Goal: Communication & Community: Answer question/provide support

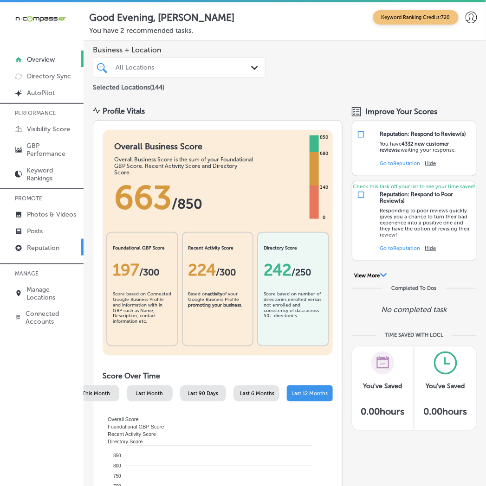
click at [40, 244] on p "Reputation" at bounding box center [43, 248] width 32 height 8
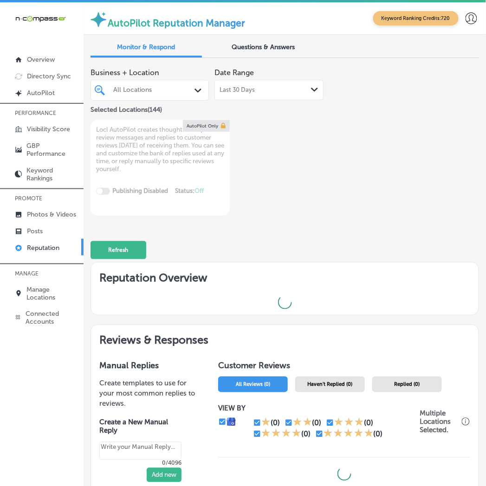
click at [133, 96] on div "All Locations" at bounding box center [150, 90] width 82 height 12
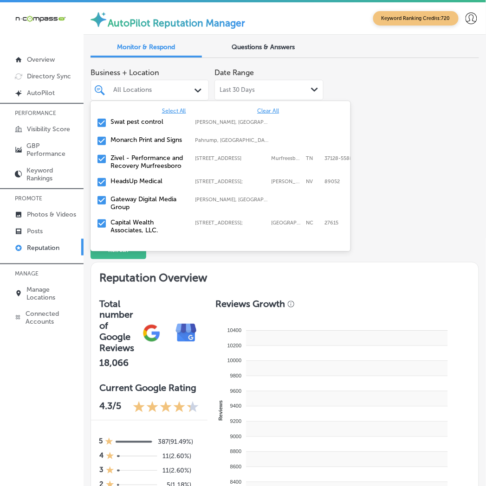
click at [265, 113] on span "Clear All" at bounding box center [268, 111] width 22 height 6
type textarea "x"
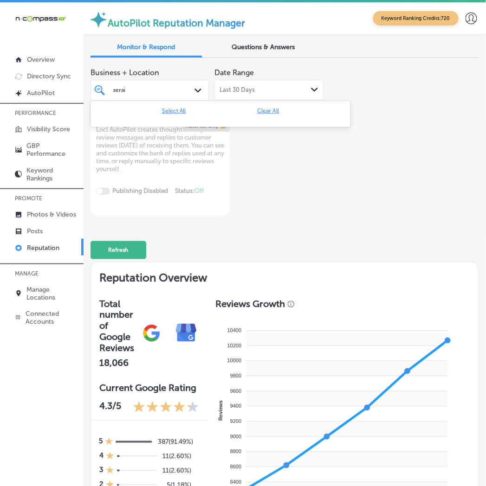
type input "sera"
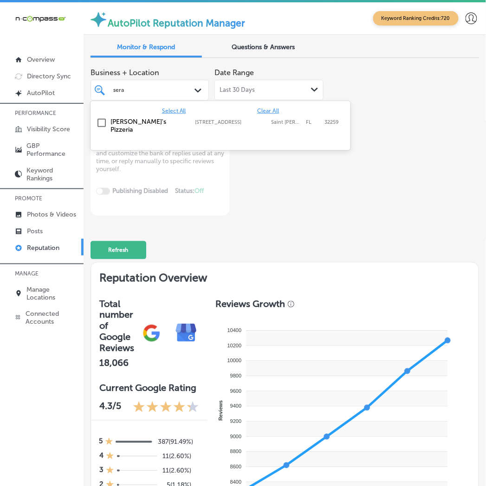
click at [258, 123] on label "[STREET_ADDRESS]" at bounding box center [230, 122] width 71 height 6
type textarea "x"
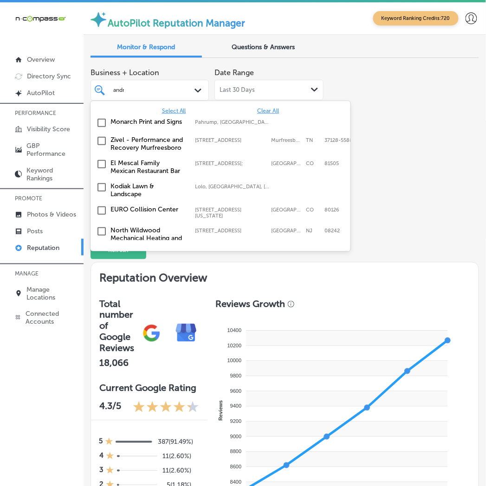
type input "[PERSON_NAME]"
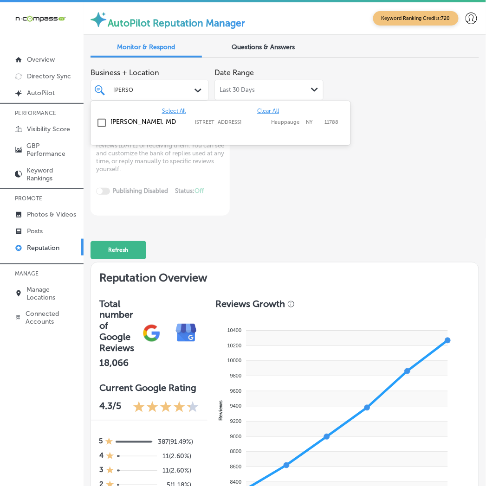
click at [234, 127] on div "[PERSON_NAME], MD 517 NY-[STREET_ADDRESS][GEOGRAPHIC_DATA][STREET_ADDRESS]" at bounding box center [220, 123] width 252 height 14
type textarea "x"
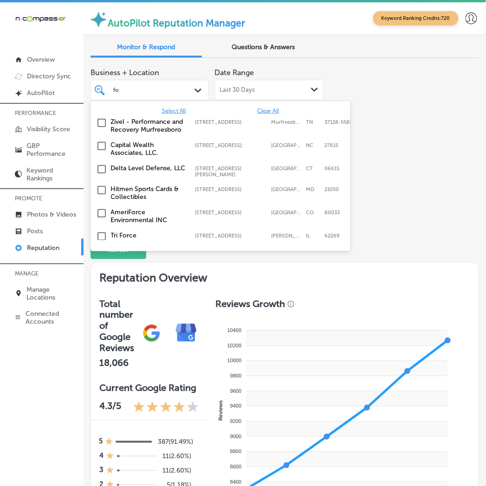
type input "fox"
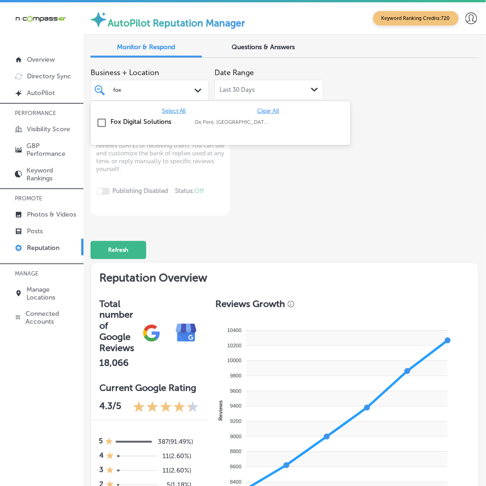
click at [198, 130] on div "Fox Digital Solutions De Pere, [GEOGRAPHIC_DATA], [GEOGRAPHIC_DATA] | Menasha, …" at bounding box center [220, 123] width 260 height 18
type textarea "x"
type input "gatewa"
click at [198, 128] on div "Gateway Digital Media Group [GEOGRAPHIC_DATA], [GEOGRAPHIC_DATA], [GEOGRAPHIC_D…" at bounding box center [205, 126] width 188 height 16
type textarea "x"
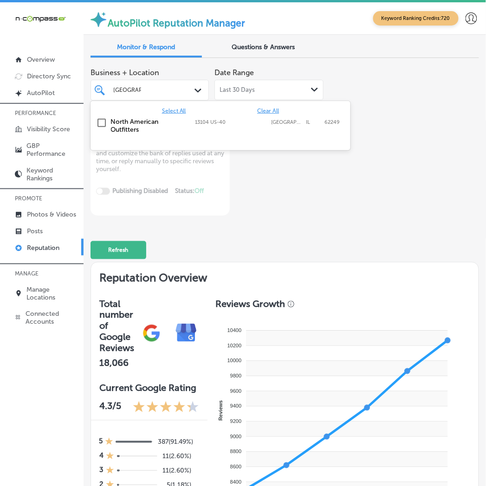
type input "[GEOGRAPHIC_DATA]"
click at [190, 131] on div "North American Outfitters 13104 US-[GEOGRAPHIC_DATA] 13104 US-[GEOGRAPHIC_DATA]" at bounding box center [205, 126] width 188 height 16
type textarea "x"
type input "livesca"
click at [191, 131] on div "Livescan Fingerprinting of [PERSON_NAME] LLC [STREET_ADDRESS][GEOGRAPHIC_DATA][…" at bounding box center [205, 126] width 188 height 16
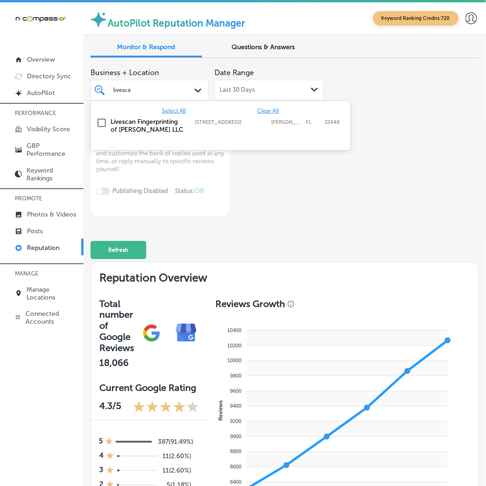
type textarea "x"
type input "esmera"
click at [191, 126] on div "[PERSON_NAME] RDHAP [STREET_ADDRESS][GEOGRAPHIC_DATA][PERSON_NAME][PERSON_NAME]…" at bounding box center [220, 124] width 252 height 17
type textarea "x"
type input "esmera"
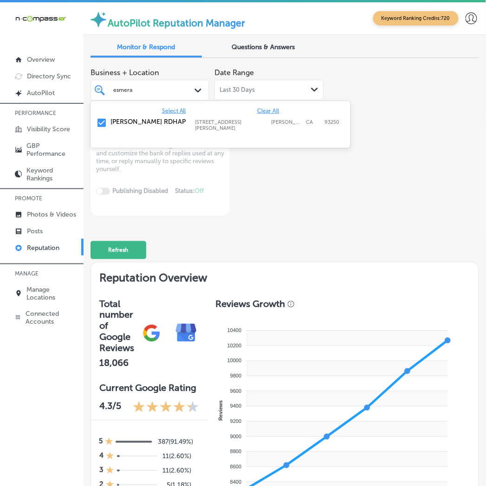
click at [342, 224] on div "Refresh" at bounding box center [284, 246] width 388 height 44
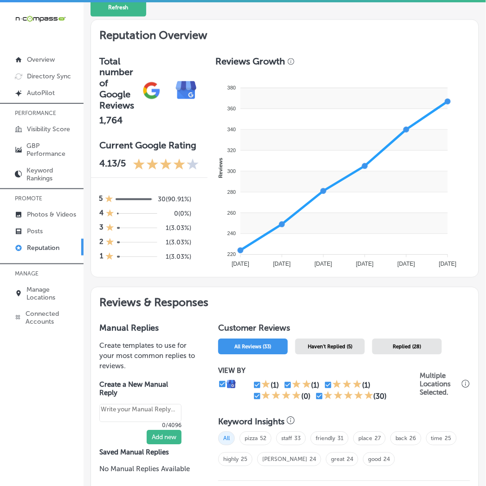
click at [326, 344] on span "Haven't Replied (5)" at bounding box center [330, 347] width 45 height 6
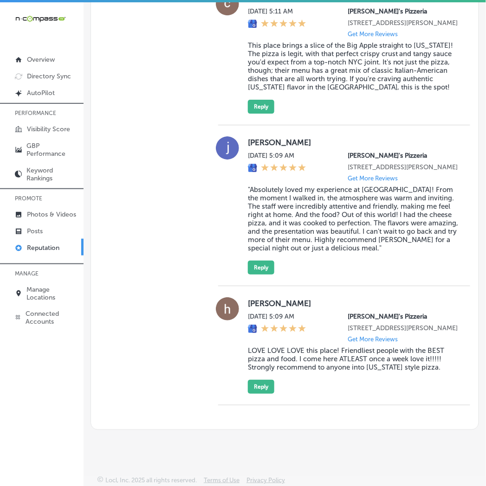
scroll to position [1124, 0]
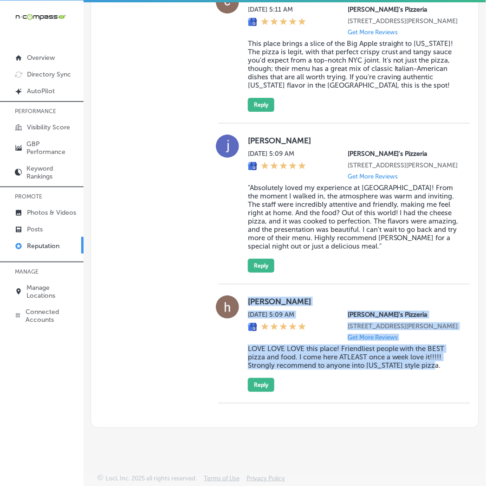
drag, startPoint x: 448, startPoint y: 370, endPoint x: 244, endPoint y: 287, distance: 220.5
click at [244, 295] on div "[PERSON_NAME] [DATE] 5:09 AM [PERSON_NAME]'s Pizzeria [STREET_ADDRESS][PERSON_N…" at bounding box center [344, 343] width 252 height 96
copy div "[PERSON_NAME] [DATE] 5:09 AM [PERSON_NAME]'s Pizzeria [STREET_ADDRESS][PERSON_N…"
click at [258, 384] on button "Reply" at bounding box center [261, 385] width 26 height 14
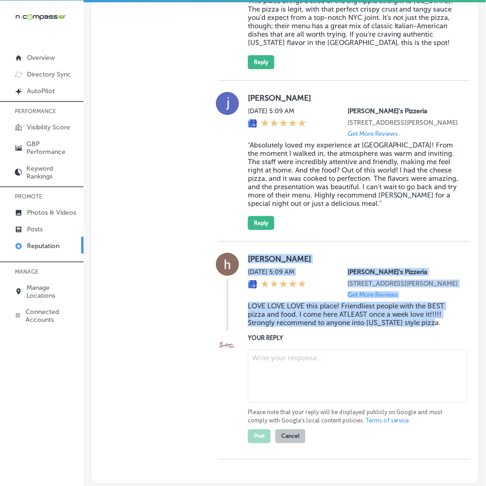
click at [276, 398] on textarea at bounding box center [357, 376] width 219 height 53
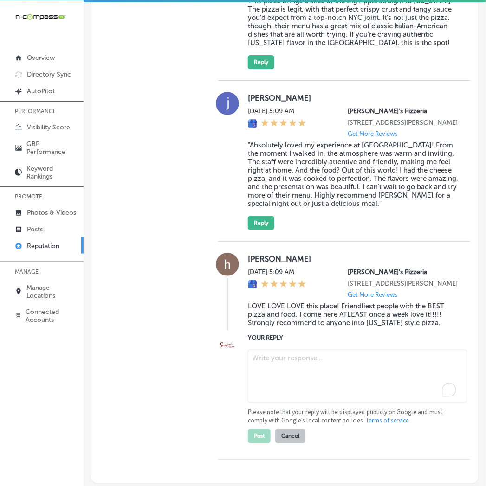
paste textarea "Thank you so much, [PERSON_NAME]! We absolutely love having you here at [GEOGRA…"
type textarea "x"
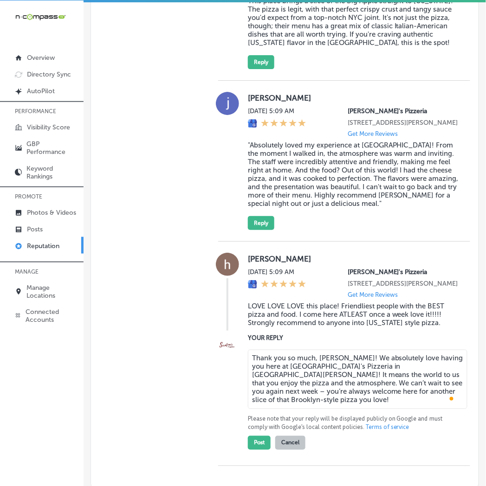
click at [369, 409] on textarea "Thank you so much, [PERSON_NAME]! We absolutely love having you here at [GEOGRA…" at bounding box center [357, 379] width 219 height 59
click at [308, 409] on textarea "Thank you so much, [PERSON_NAME]! We absolutely love having you here at [GEOGRA…" at bounding box center [357, 379] width 219 height 59
click at [304, 409] on textarea "Thank you so much, [PERSON_NAME]! We absolutely love having you here at [GEOGRA…" at bounding box center [357, 379] width 219 height 59
click at [272, 409] on textarea "Thank you so much, [PERSON_NAME]! We absolutely love having you here at [GEOGRA…" at bounding box center [357, 379] width 219 height 59
drag, startPoint x: 297, startPoint y: 418, endPoint x: 394, endPoint y: 418, distance: 97.4
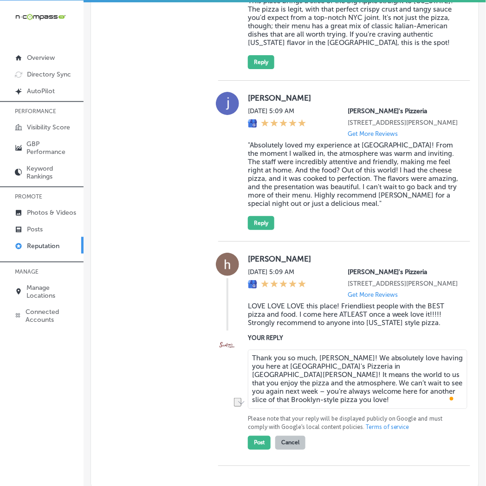
click at [394, 409] on textarea "Thank you so much, [PERSON_NAME]! We absolutely love having you here at [GEOGRA…" at bounding box center [357, 379] width 219 height 59
paste textarea "our [US_STATE]-style pizza and the welcoming"
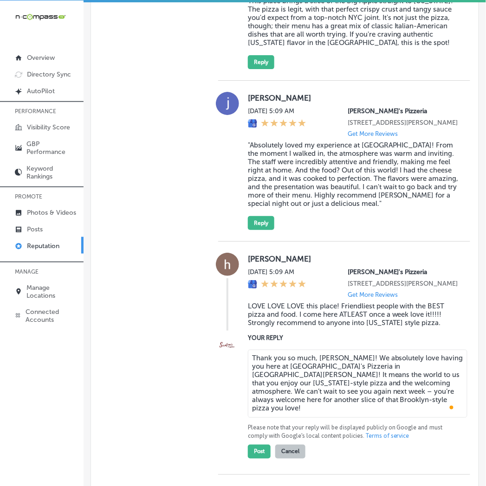
click at [415, 418] on textarea "Thank you so much, [PERSON_NAME]! We absolutely love having you here at [GEOGRA…" at bounding box center [357, 384] width 219 height 68
drag, startPoint x: 294, startPoint y: 429, endPoint x: 302, endPoint y: 443, distance: 16.6
click at [302, 418] on textarea "Thank you so much, [PERSON_NAME]! We absolutely love having you here at [GEOGRA…" at bounding box center [357, 384] width 219 height 68
paste textarea "for more of our delicious Italian-American comfort food and Brooklyn-style pizza"
drag, startPoint x: 285, startPoint y: 433, endPoint x: 202, endPoint y: 387, distance: 94.9
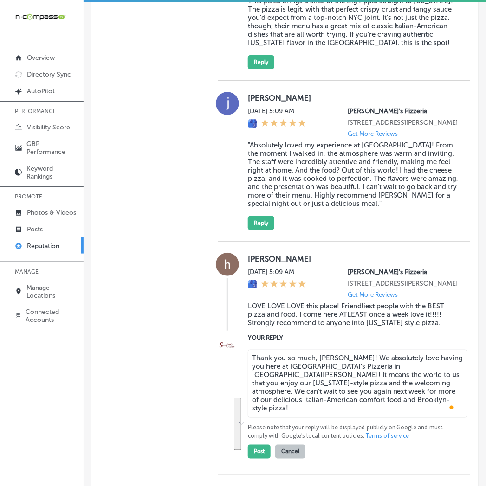
click at [284, 418] on textarea "Thank you so much, [PERSON_NAME]! We absolutely love having you here at [GEOGRA…" at bounding box center [357, 384] width 219 height 68
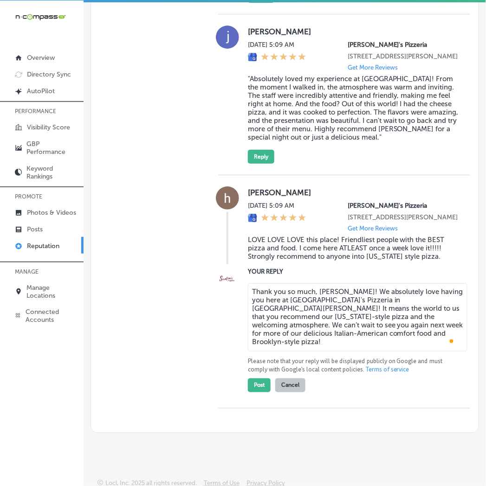
scroll to position [1238, 0]
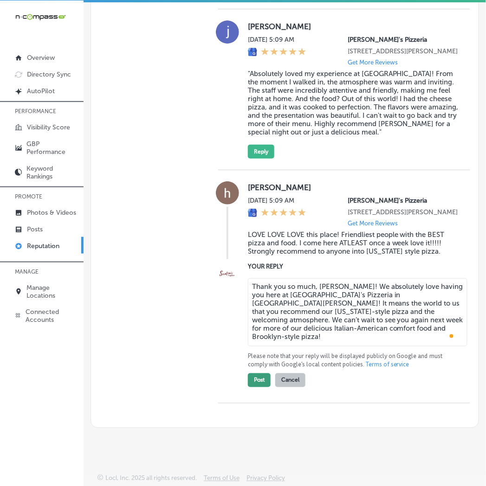
type textarea "Thank you so much, [PERSON_NAME]! We absolutely love having you here at [GEOGRA…"
click at [256, 381] on button "Post" at bounding box center [259, 380] width 23 height 14
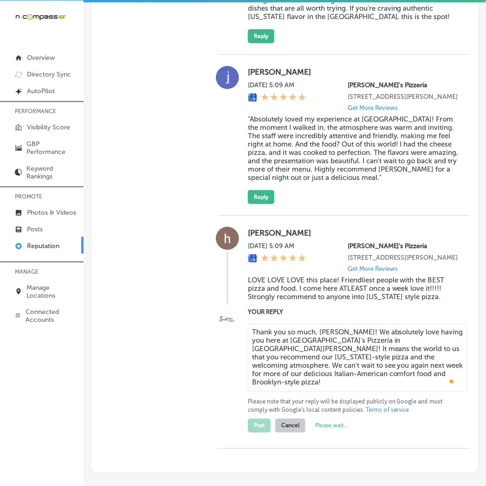
scroll to position [1032, 0]
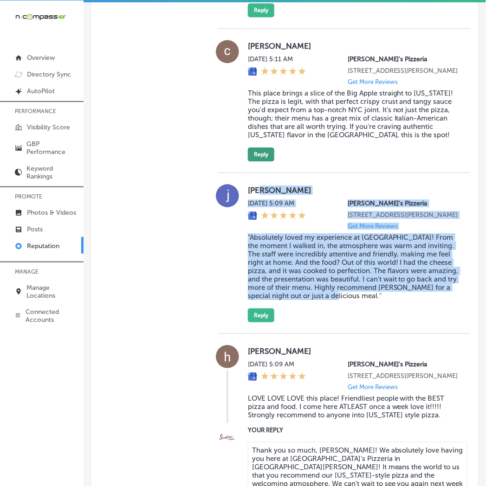
type textarea "x"
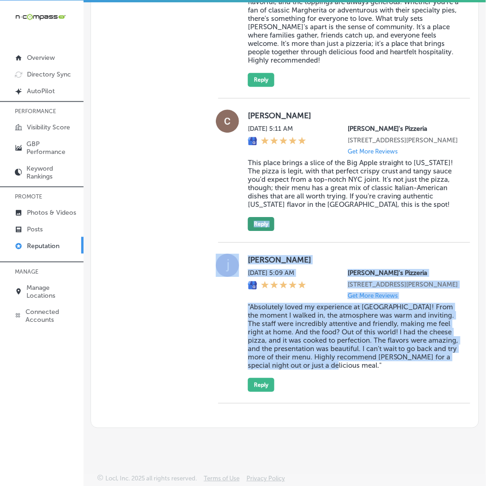
scroll to position [996, 0]
drag, startPoint x: 366, startPoint y: 331, endPoint x: 245, endPoint y: 242, distance: 150.4
click at [248, 254] on div "[PERSON_NAME][DATE] 5:09 AM [PERSON_NAME]'s Pizzeria [STREET_ADDRESS][PERSON_NA…" at bounding box center [353, 323] width 211 height 138
copy div "[PERSON_NAME][DATE] 5:09 AM [PERSON_NAME]'s Pizzeria [STREET_ADDRESS][PERSON_NA…"
click at [330, 359] on blockquote ""Absolutely loved my experience at [GEOGRAPHIC_DATA]! From the moment I walked …" at bounding box center [353, 336] width 211 height 67
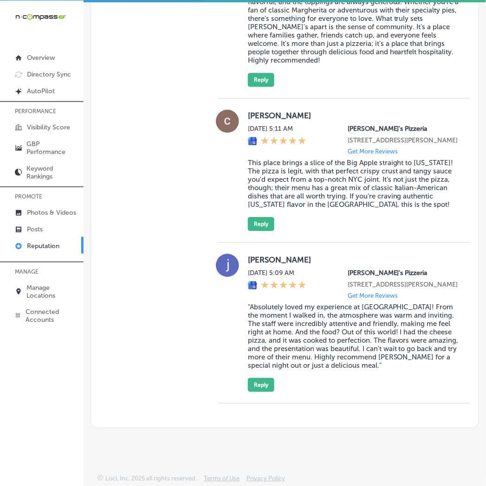
click at [114, 372] on div "Manual Replies Create templates to use for your most common replies to reviews.…" at bounding box center [147, 10] width 113 height 834
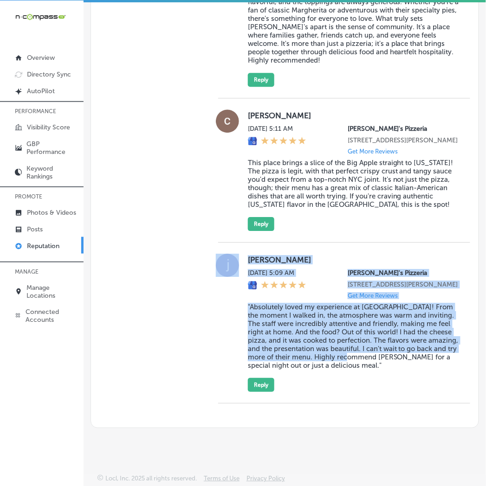
drag, startPoint x: 382, startPoint y: 359, endPoint x: 239, endPoint y: 305, distance: 152.8
click at [239, 305] on div "[PERSON_NAME][DATE] 5:09 AM [PERSON_NAME]'s Pizzeria [STREET_ADDRESS][PERSON_NA…" at bounding box center [344, 323] width 252 height 138
click at [256, 390] on button "Reply" at bounding box center [261, 385] width 26 height 14
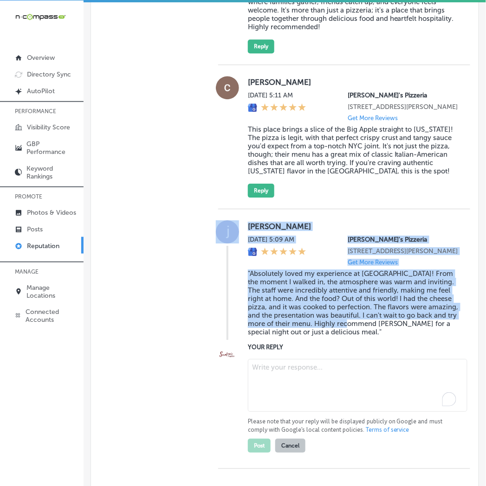
click at [294, 410] on textarea "To enrich screen reader interactions, please activate Accessibility in Grammarl…" at bounding box center [357, 385] width 219 height 53
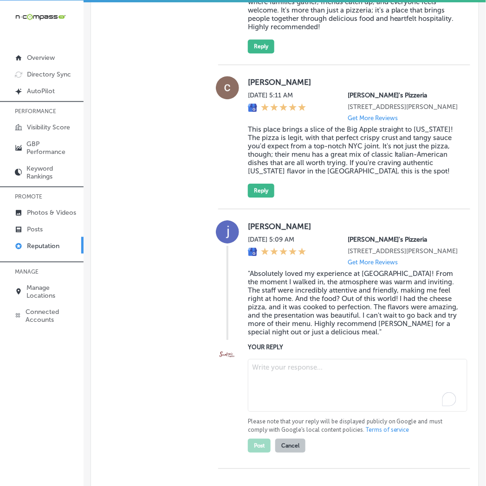
paste textarea "Thank you so much, [PERSON_NAME]! We’re so happy to hear you had such a great e…"
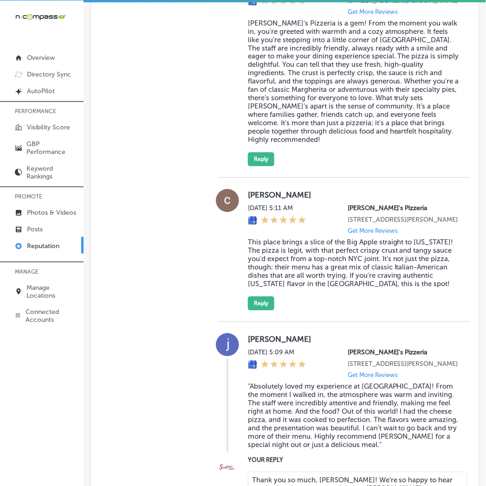
scroll to position [859, 0]
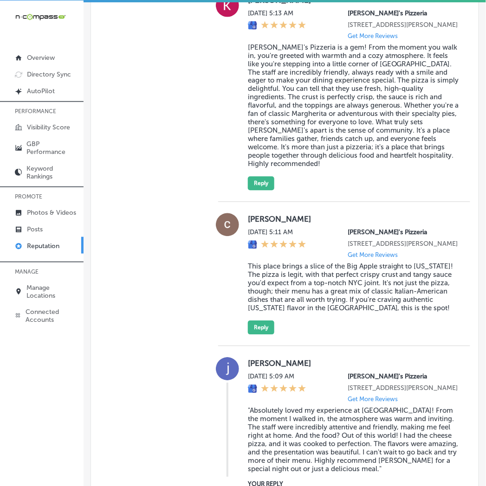
click at [312, 457] on blockquote ""Absolutely loved my experience at [GEOGRAPHIC_DATA]! From the moment I walked …" at bounding box center [353, 440] width 211 height 67
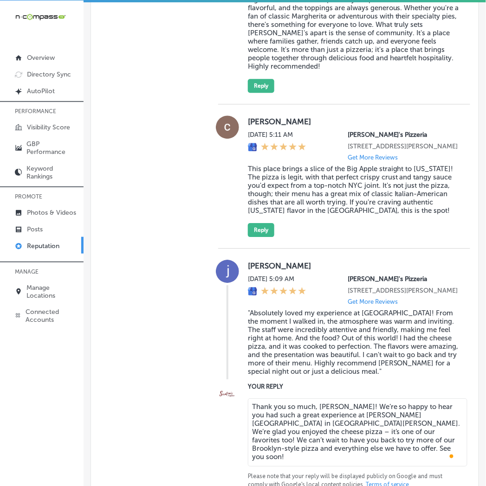
scroll to position [1064, 0]
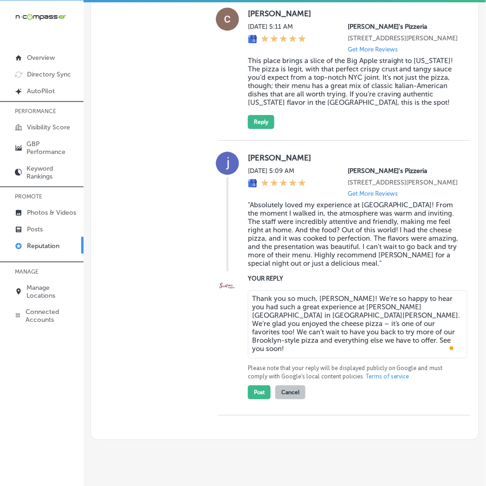
click at [269, 354] on textarea "Thank you so much, [PERSON_NAME]! We’re so happy to hear you had such a great e…" at bounding box center [357, 324] width 219 height 68
paste textarea "thrilled to hear you had such a great experience at [PERSON_NAME][GEOGRAPHIC_DA…"
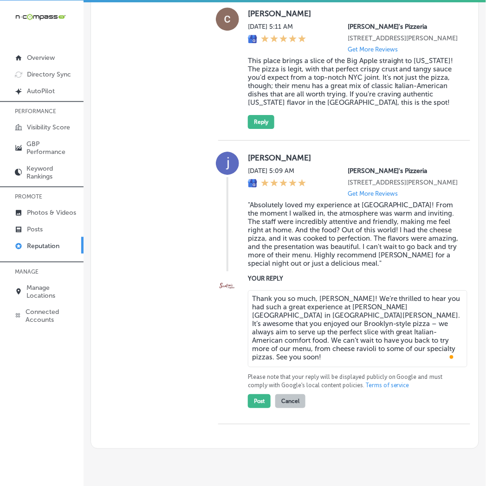
click at [368, 333] on textarea "Thank you so much, [PERSON_NAME]! We’re thrilled to hear you had such a great e…" at bounding box center [357, 328] width 219 height 77
type textarea "Thank you so much, [PERSON_NAME]! We’re so happy to hear you had such a great e…"
drag, startPoint x: 354, startPoint y: 385, endPoint x: 244, endPoint y: 322, distance: 127.1
click at [244, 322] on div "YOUR REPLY Thank you so much, [PERSON_NAME]! We’re so happy to hear you had suc…" at bounding box center [344, 341] width 252 height 135
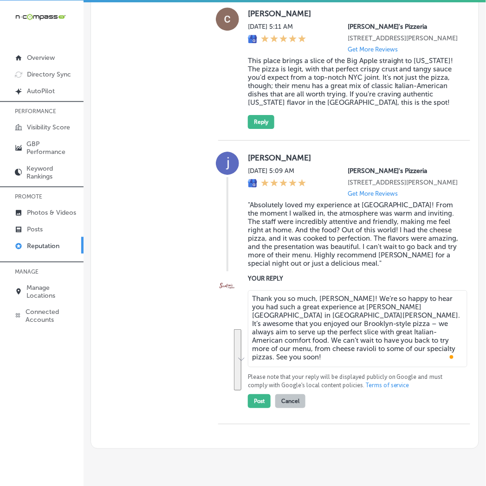
click at [254, 340] on textarea "Thank you so much, [PERSON_NAME]! We’re so happy to hear you had such a great e…" at bounding box center [357, 328] width 219 height 77
drag, startPoint x: 330, startPoint y: 391, endPoint x: 247, endPoint y: 336, distance: 99.7
type textarea "x"
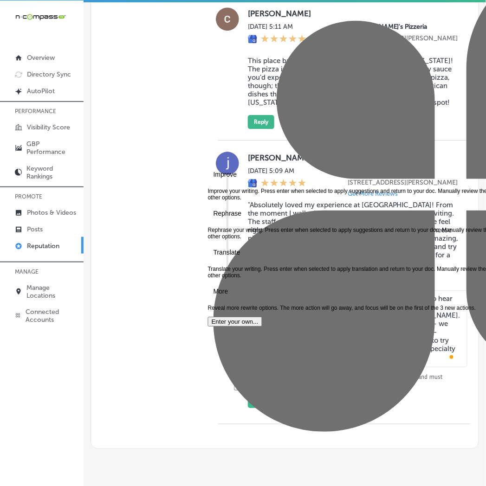
click at [277, 354] on textarea "Thank you so much, [PERSON_NAME]! We’re so happy to hear you had such a great e…" at bounding box center [357, 328] width 219 height 77
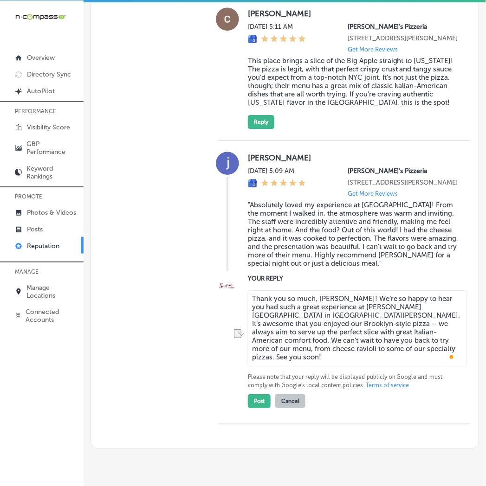
drag, startPoint x: 353, startPoint y: 350, endPoint x: 416, endPoint y: 352, distance: 63.6
click at [416, 352] on textarea "Thank you so much, [PERSON_NAME]! We’re so happy to hear you had such a great e…" at bounding box center [357, 328] width 219 height 77
drag, startPoint x: 299, startPoint y: 385, endPoint x: 238, endPoint y: 330, distance: 82.1
click at [238, 330] on div "YOUR REPLY Thank you so much, [PERSON_NAME]! We’re so happy to hear you had suc…" at bounding box center [344, 341] width 252 height 135
click at [333, 367] on textarea "Thank you so much, [PERSON_NAME]! We’re so happy to hear you had such a great e…" at bounding box center [357, 328] width 219 height 77
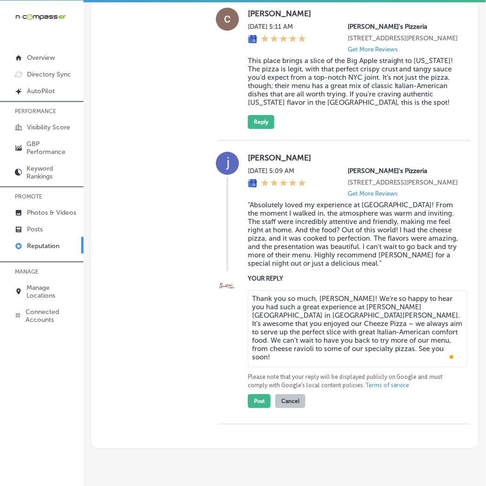
click at [307, 367] on textarea "Thank you so much, [PERSON_NAME]! We’re so happy to hear you had such a great e…" at bounding box center [357, 328] width 219 height 77
click at [301, 367] on textarea "Thank you so much, [PERSON_NAME]! We’re so happy to hear you had such a great e…" at bounding box center [357, 328] width 219 height 77
drag, startPoint x: 301, startPoint y: 387, endPoint x: 212, endPoint y: 318, distance: 113.0
click at [286, 363] on textarea "Thank you so much, [PERSON_NAME]! We’re so happy to hear you had such a great e…" at bounding box center [357, 328] width 219 height 77
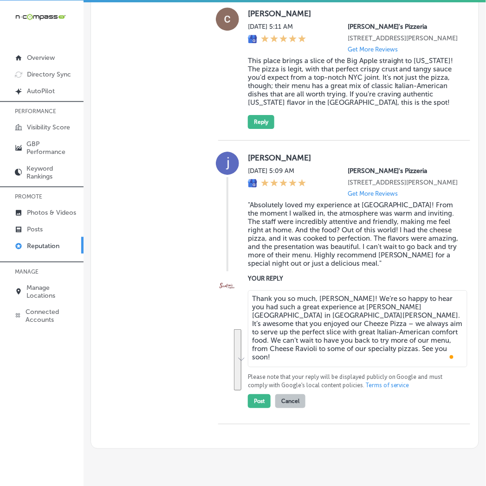
drag, startPoint x: 333, startPoint y: 386, endPoint x: 237, endPoint y: 325, distance: 114.3
click at [237, 325] on div "YOUR REPLY Thank you so much, [PERSON_NAME]! We’re so happy to hear you had suc…" at bounding box center [344, 341] width 252 height 135
click at [298, 367] on textarea "Thank you so much, [PERSON_NAME]! We’re so happy to hear you had such a great e…" at bounding box center [357, 328] width 219 height 77
type textarea "Thank you so much, [PERSON_NAME]! We’re so happy to hear you had such a great e…"
click at [252, 408] on button "Post" at bounding box center [259, 401] width 23 height 14
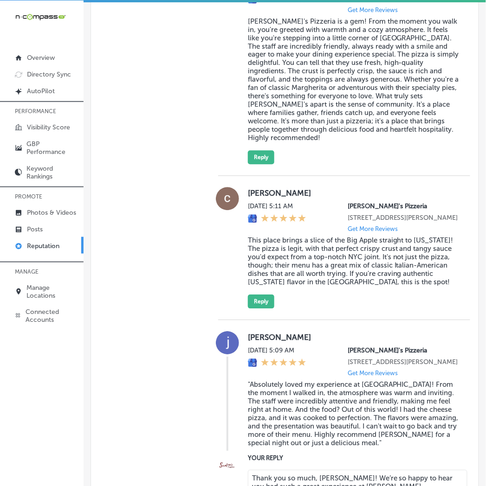
scroll to position [859, 0]
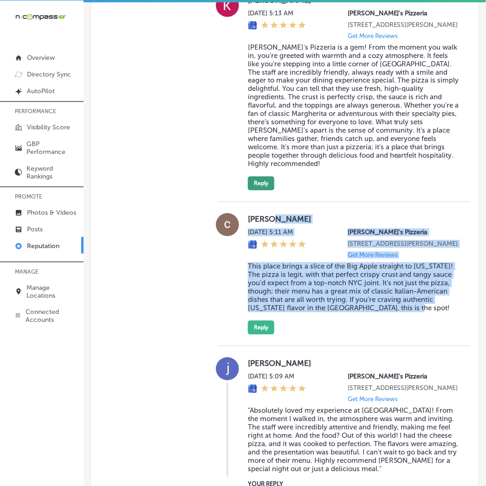
type textarea "x"
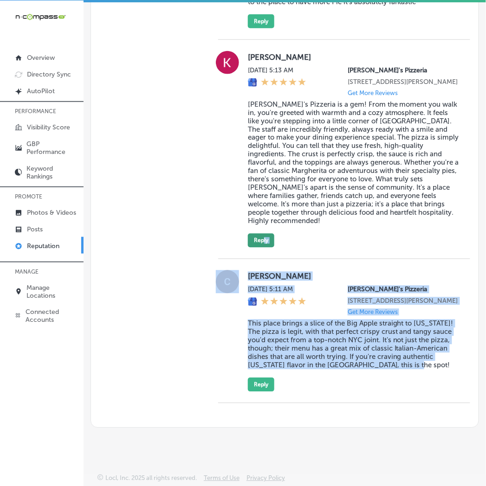
scroll to position [824, 0]
drag, startPoint x: 356, startPoint y: 298, endPoint x: 244, endPoint y: 262, distance: 117.8
click at [244, 270] on div "[PERSON_NAME][DATE] 5:11 AM [PERSON_NAME]'s Pizzeria [STREET_ADDRESS][PERSON_NA…" at bounding box center [344, 331] width 252 height 122
copy div "[PERSON_NAME][DATE] 5:11 AM [PERSON_NAME]'s Pizzeria [STREET_ADDRESS][PERSON_NA…"
click at [274, 349] on blockquote "This place brings a slice of the Big Apple straight to [US_STATE]! The pizza is…" at bounding box center [353, 345] width 211 height 50
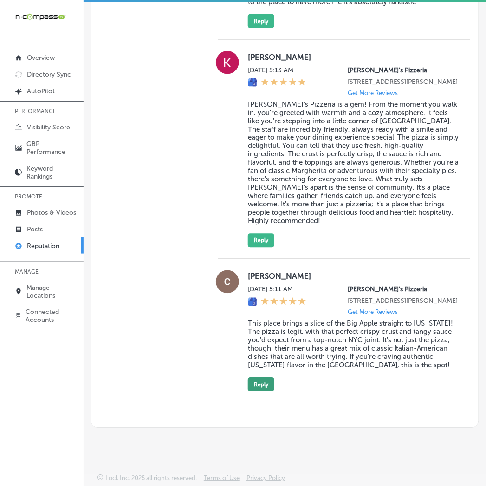
click at [262, 378] on button "Reply" at bounding box center [261, 385] width 26 height 14
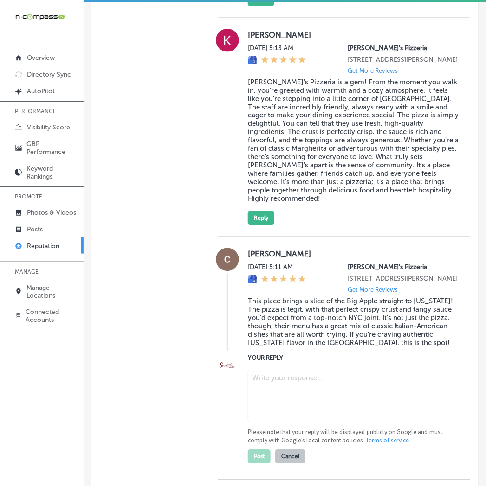
click at [271, 414] on textarea at bounding box center [357, 396] width 219 height 53
paste textarea "Thank you so much, [PERSON_NAME]! We’re thrilled to hear you enjoyed the Brookl…"
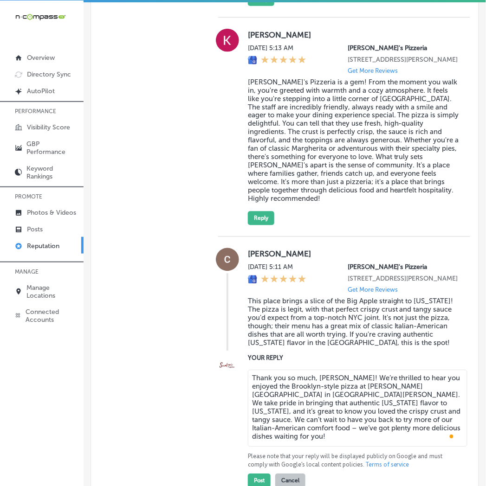
click at [382, 399] on textarea "Thank you so much, [PERSON_NAME]! We’re thrilled to hear you enjoyed the Brookl…" at bounding box center [357, 408] width 219 height 77
click at [378, 401] on textarea "Thank you so much, [PERSON_NAME]! We’re thrilled to hear you enjoyed the Brookl…" at bounding box center [357, 408] width 219 height 77
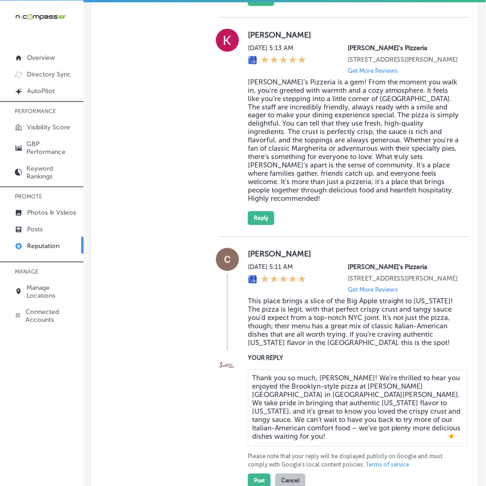
click at [378, 401] on textarea "Thank you so much, [PERSON_NAME]! We’re thrilled to hear you enjoyed the Brookl…" at bounding box center [357, 408] width 219 height 77
click at [381, 400] on textarea "Thank you so much, [PERSON_NAME]! We’re thrilled to hear you enjoyed the Brookl…" at bounding box center [357, 408] width 219 height 77
click at [395, 399] on textarea "Thank you so much, [PERSON_NAME]! We’re thrilled to hear you enjoyed the Brookl…" at bounding box center [357, 408] width 219 height 77
drag, startPoint x: 393, startPoint y: 401, endPoint x: 361, endPoint y: 403, distance: 32.0
click at [371, 400] on textarea "Thank you so much, [PERSON_NAME]! We’re thrilled to hear you enjoyed the Brookl…" at bounding box center [357, 408] width 219 height 77
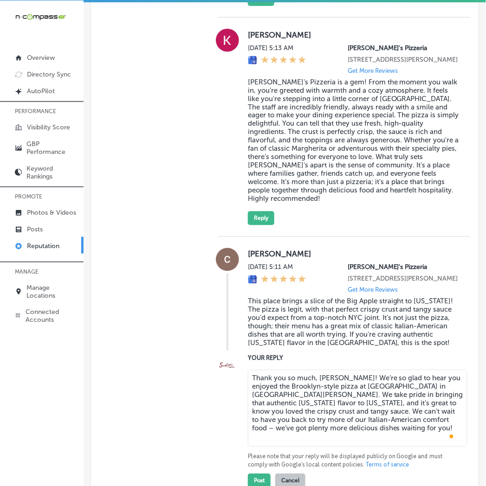
click at [313, 413] on textarea "Thank you so much, [PERSON_NAME]! We’re so glad to hear you enjoyed the Brookly…" at bounding box center [357, 408] width 219 height 77
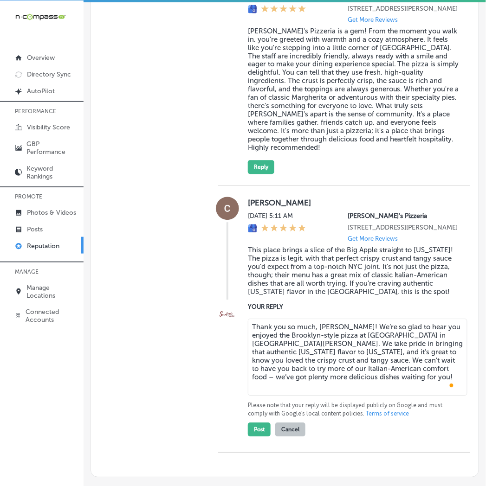
scroll to position [893, 0]
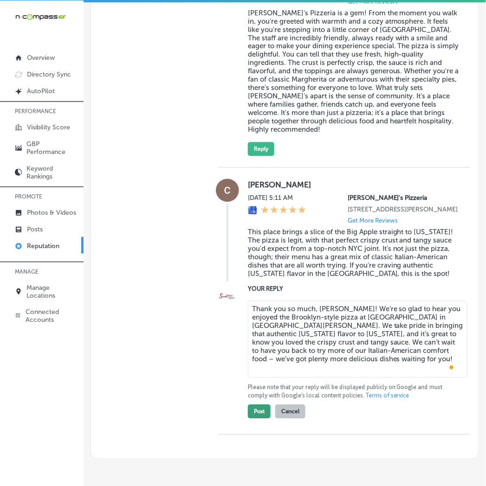
type textarea "Thank you so much, [PERSON_NAME]! We’re so glad to hear you enjoyed the Brookly…"
click at [251, 419] on button "Post" at bounding box center [259, 412] width 23 height 14
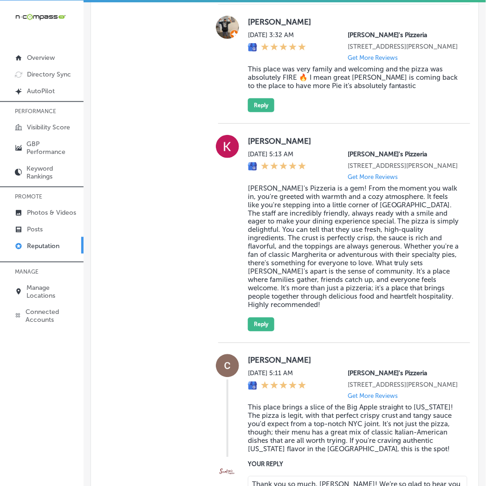
scroll to position [687, 0]
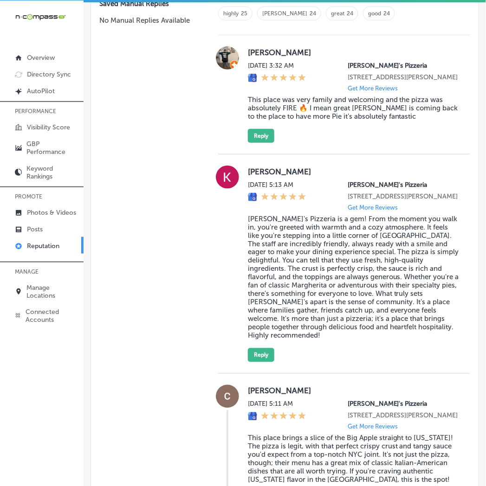
type textarea "x"
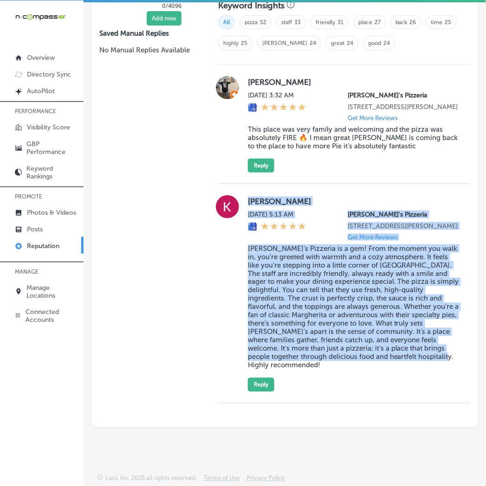
drag, startPoint x: 421, startPoint y: 342, endPoint x: 243, endPoint y: 198, distance: 229.3
click at [243, 198] on div "[PERSON_NAME] [DATE] 5:13 AM [PERSON_NAME]'s Pizzeria [STREET_ADDRESS][PERSON_N…" at bounding box center [344, 293] width 252 height 197
copy div "[PERSON_NAME] [DATE] 5:13 AM [PERSON_NAME]'s Pizzeria [STREET_ADDRESS][PERSON_N…"
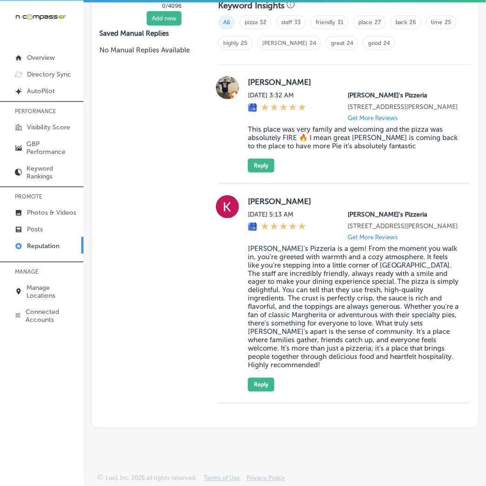
click at [205, 340] on div "Manual Replies Create templates to use for your most common replies to reviews.…" at bounding box center [284, 162] width 387 height 529
click at [262, 385] on button "Reply" at bounding box center [261, 385] width 26 height 14
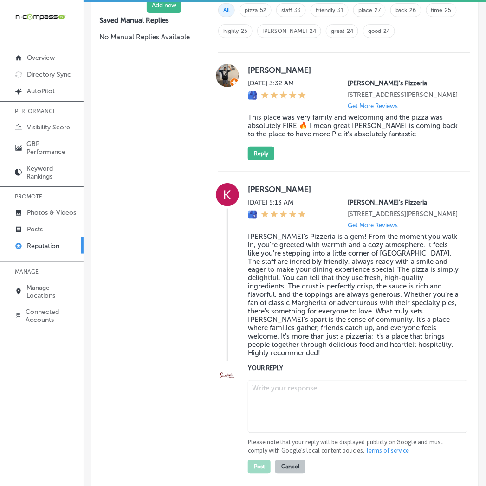
scroll to position [668, 0]
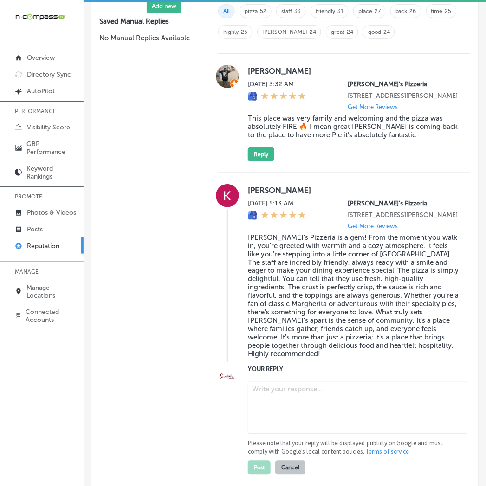
click at [283, 411] on textarea at bounding box center [357, 407] width 219 height 53
paste textarea "Thank you so much for the wonderful review, [PERSON_NAME]! We’re so happy to he…"
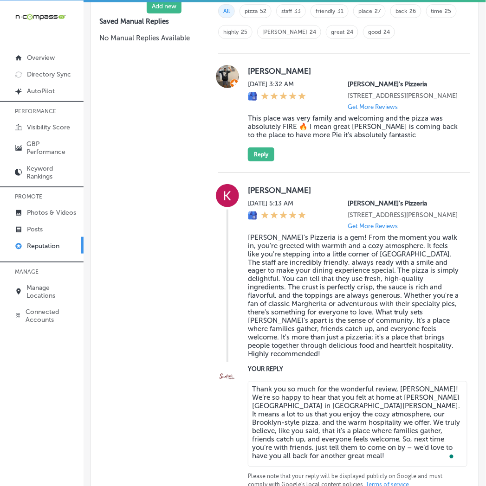
click at [359, 402] on textarea "Thank you so much for the wonderful review, [PERSON_NAME]! We’re so happy to he…" at bounding box center [357, 424] width 219 height 86
click at [214, 428] on div "Customer Reviews All Reviews (33) Haven't Replied (5) Replied (28) VIEW BY (0) …" at bounding box center [344, 217] width 269 height 661
click at [443, 411] on textarea "Thank you so much for the review, [PERSON_NAME]! We’re so happy to hear that yo…" at bounding box center [357, 424] width 219 height 86
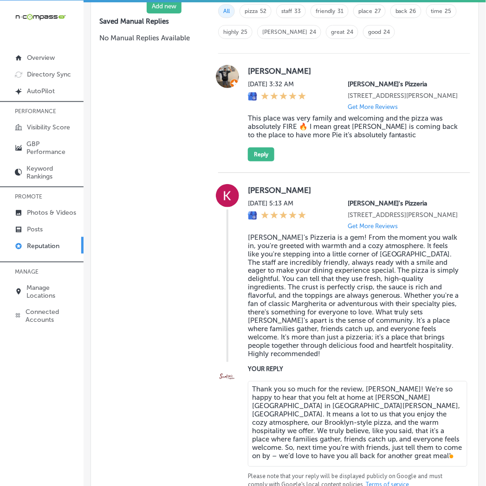
click at [320, 428] on textarea "Thank you so much for the review, [PERSON_NAME]! We’re so happy to hear that yo…" at bounding box center [357, 424] width 219 height 86
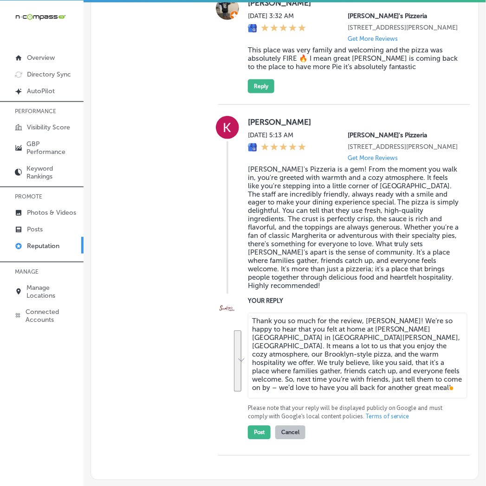
drag, startPoint x: 420, startPoint y: 393, endPoint x: 235, endPoint y: 340, distance: 192.0
click at [235, 340] on div "YOUR REPLY Thank you so much for the review, [PERSON_NAME]! We’re so happy to h…" at bounding box center [344, 367] width 252 height 143
click at [314, 396] on textarea "Thank you so much for the review, [PERSON_NAME]! We’re so happy to hear that yo…" at bounding box center [357, 356] width 219 height 86
type textarea "Thank you so much for the review, [PERSON_NAME]! We’re so happy to hear that yo…"
click at [249, 440] on button "Post" at bounding box center [259, 433] width 23 height 14
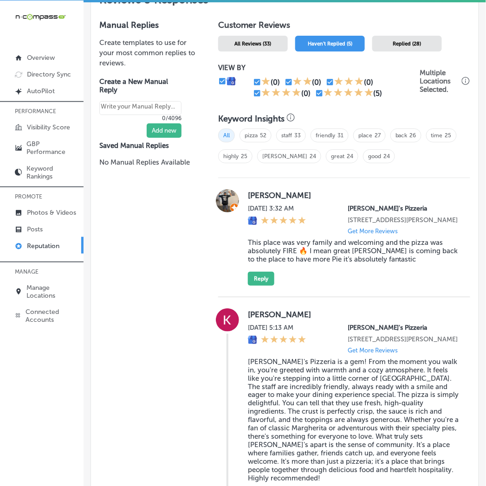
scroll to position [531, 0]
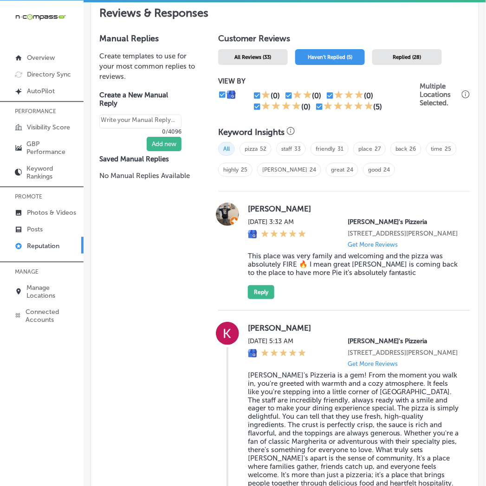
type textarea "x"
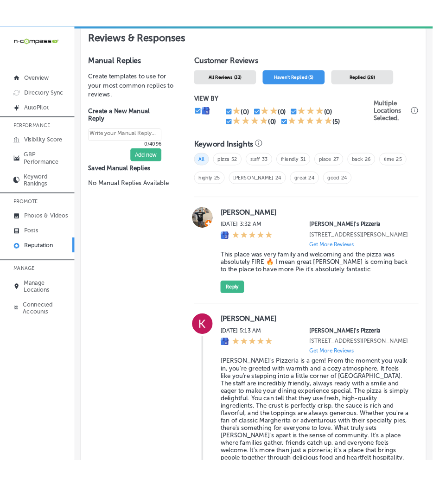
scroll to position [444, 0]
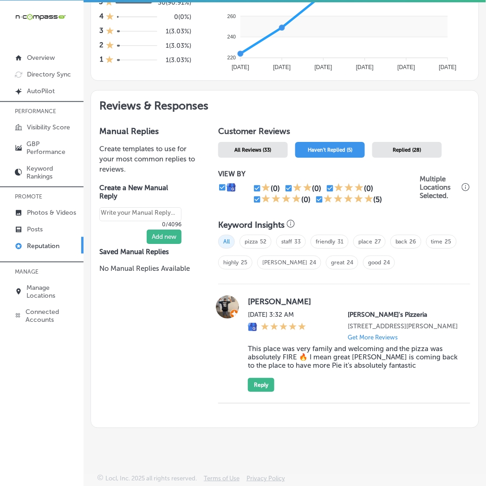
drag, startPoint x: 433, startPoint y: 365, endPoint x: 238, endPoint y: 275, distance: 214.8
click at [238, 284] on div "[PERSON_NAME] [DATE] 3:32 AM [PERSON_NAME]'s Pizzeria [STREET_ADDRESS][PERSON_N…" at bounding box center [344, 343] width 252 height 119
click at [248, 297] on label "[PERSON_NAME]" at bounding box center [353, 301] width 211 height 9
drag, startPoint x: 246, startPoint y: 288, endPoint x: 433, endPoint y: 372, distance: 204.7
click at [433, 372] on div "[PERSON_NAME] [DATE] 3:32 AM [PERSON_NAME]'s Pizzeria [STREET_ADDRESS][PERSON_N…" at bounding box center [353, 343] width 211 height 96
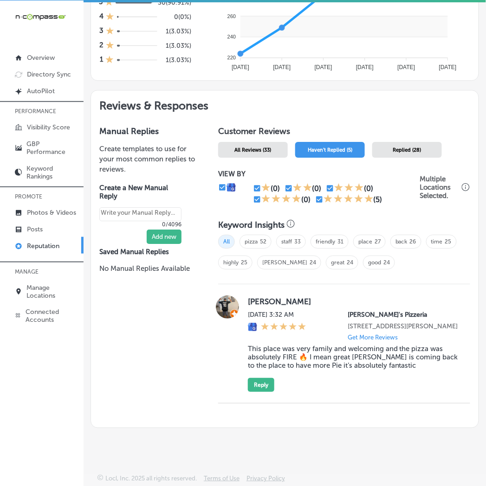
copy div "[PERSON_NAME] [DATE] 3:32 AM [PERSON_NAME]'s Pizzeria [STREET_ADDRESS][PERSON_N…"
click at [244, 345] on div "[PERSON_NAME] [DATE] 3:32 AM [PERSON_NAME]'s Pizzeria [STREET_ADDRESS][PERSON_N…" at bounding box center [344, 343] width 252 height 96
drag, startPoint x: 441, startPoint y: 367, endPoint x: 261, endPoint y: 305, distance: 190.0
click at [261, 305] on div "[PERSON_NAME] [DATE] 3:32 AM [PERSON_NAME]'s Pizzeria [STREET_ADDRESS][PERSON_N…" at bounding box center [353, 343] width 211 height 96
click at [251, 387] on button "Reply" at bounding box center [261, 385] width 26 height 14
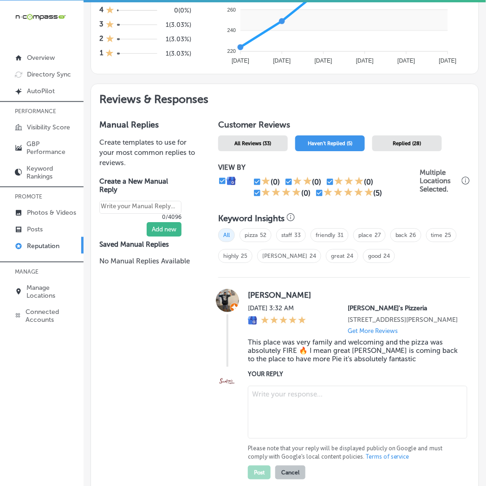
click at [296, 409] on textarea at bounding box center [357, 412] width 219 height 53
paste textarea "Thank you so much, [PERSON_NAME]! We're so glad to hear you felt at home at [PE…"
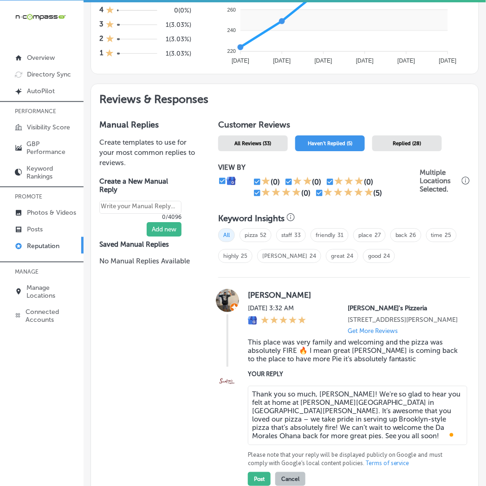
click at [363, 424] on textarea "Thank you so much, [PERSON_NAME]! We're so glad to hear you felt at home at [PE…" at bounding box center [357, 415] width 219 height 59
click at [321, 415] on textarea "Thank you so much, [PERSON_NAME]! We're so glad to hear you felt at home at [PE…" at bounding box center [357, 415] width 219 height 59
click at [326, 406] on textarea "Thank you so much, [PERSON_NAME]! We're so glad to hear you felt at home at [PE…" at bounding box center [357, 415] width 219 height 59
click at [328, 402] on textarea "Thank you so much, [PERSON_NAME]! We're so glad to hear you felt at home at [PE…" at bounding box center [357, 415] width 219 height 59
type textarea "Thank you so much, [PERSON_NAME]! We're so glad to hear you felt at home at [PE…"
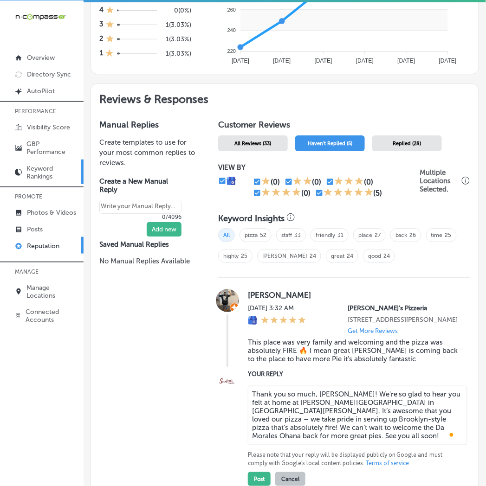
type textarea "x"
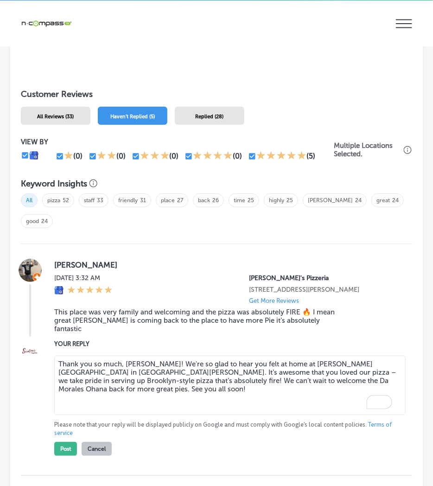
scroll to position [994, 0]
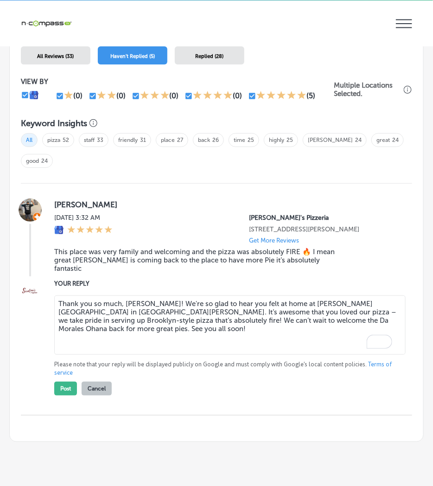
click at [138, 332] on textarea "Thank you so much, [PERSON_NAME]! We're so glad to hear you felt at home at [PE…" at bounding box center [230, 324] width 352 height 59
click at [384, 308] on textarea "Thank you so much, [PERSON_NAME]! We're so glad to hear you felt at home at [PE…" at bounding box center [230, 324] width 352 height 59
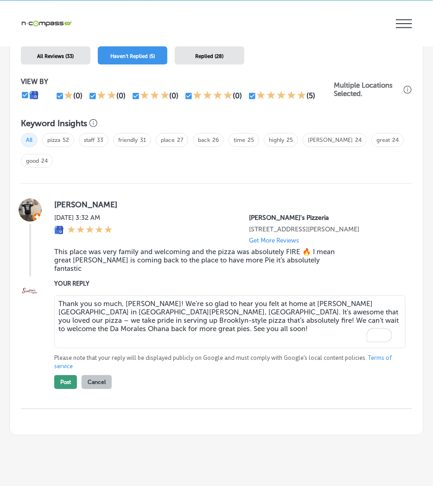
type textarea "Thank you so much, [PERSON_NAME]! We're so glad to hear you felt at home at [PE…"
click at [71, 383] on button "Post" at bounding box center [65, 382] width 23 height 14
type textarea "x"
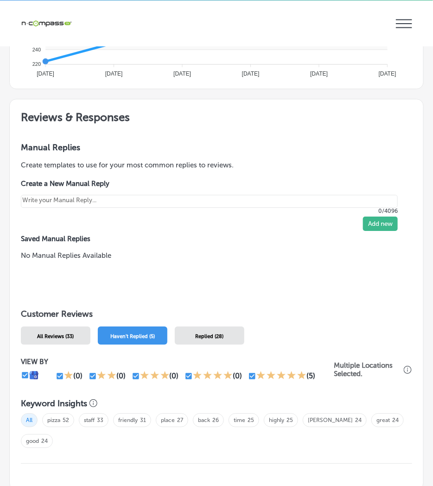
scroll to position [654, 0]
